Goal: Navigation & Orientation: Find specific page/section

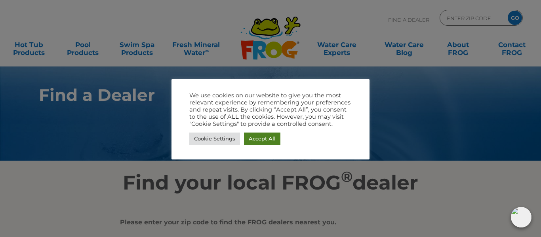
click at [262, 137] on link "Accept All" at bounding box center [262, 139] width 36 height 12
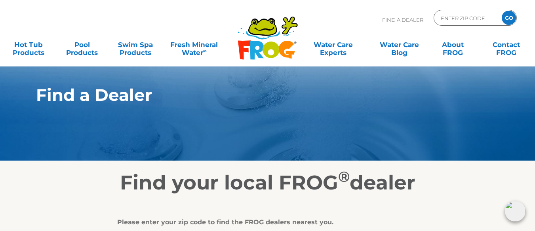
scroll to position [79, 0]
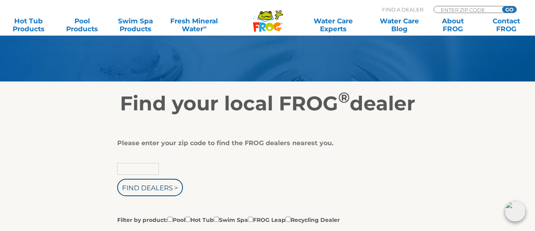
click at [141, 169] on input "text" at bounding box center [138, 169] width 42 height 12
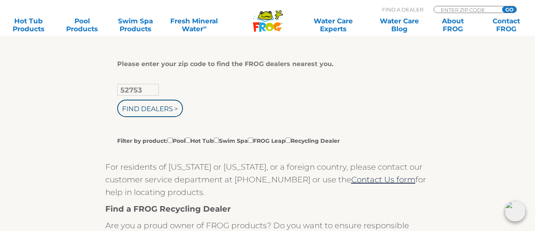
type input "52753"
click at [190, 141] on input "Filter by product: Pool Hot Tub Swim Spa FROG Leap Recycling Dealer" at bounding box center [187, 140] width 5 height 5
checkbox input "true"
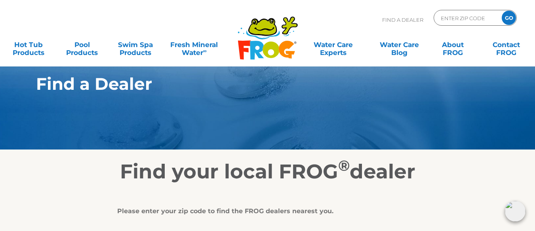
scroll to position [0, 0]
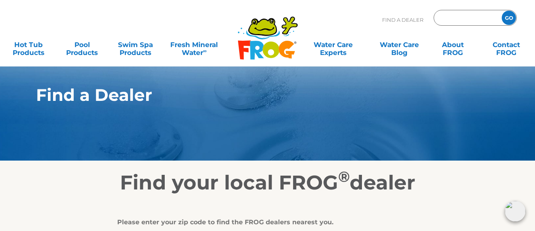
click at [448, 16] on input "Zip Code Form" at bounding box center [466, 17] width 53 height 11
type input "52753"
click at [505, 20] on input "GO" at bounding box center [508, 18] width 14 height 14
